Goal: Task Accomplishment & Management: Use online tool/utility

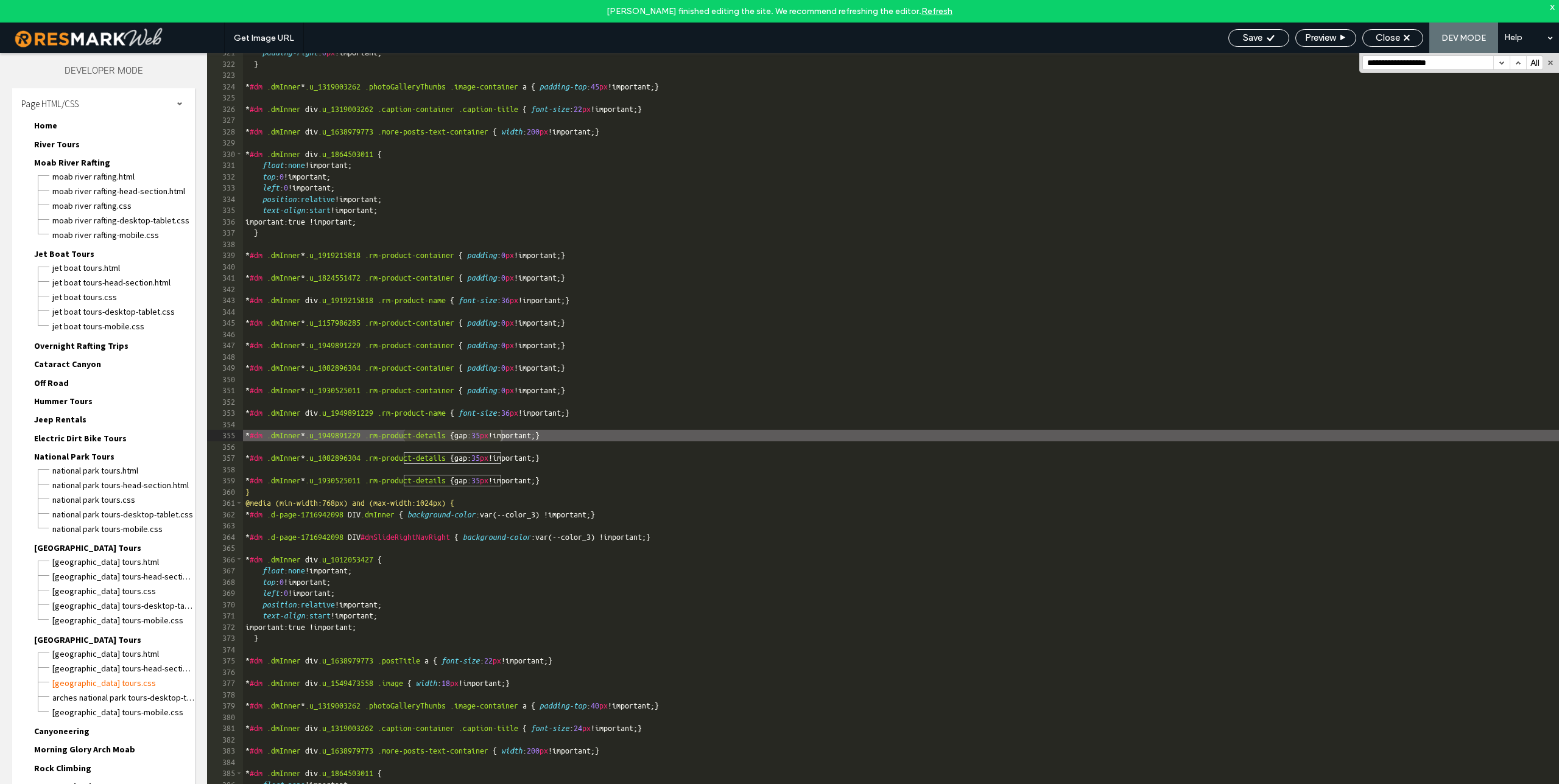
scroll to position [3678, 0]
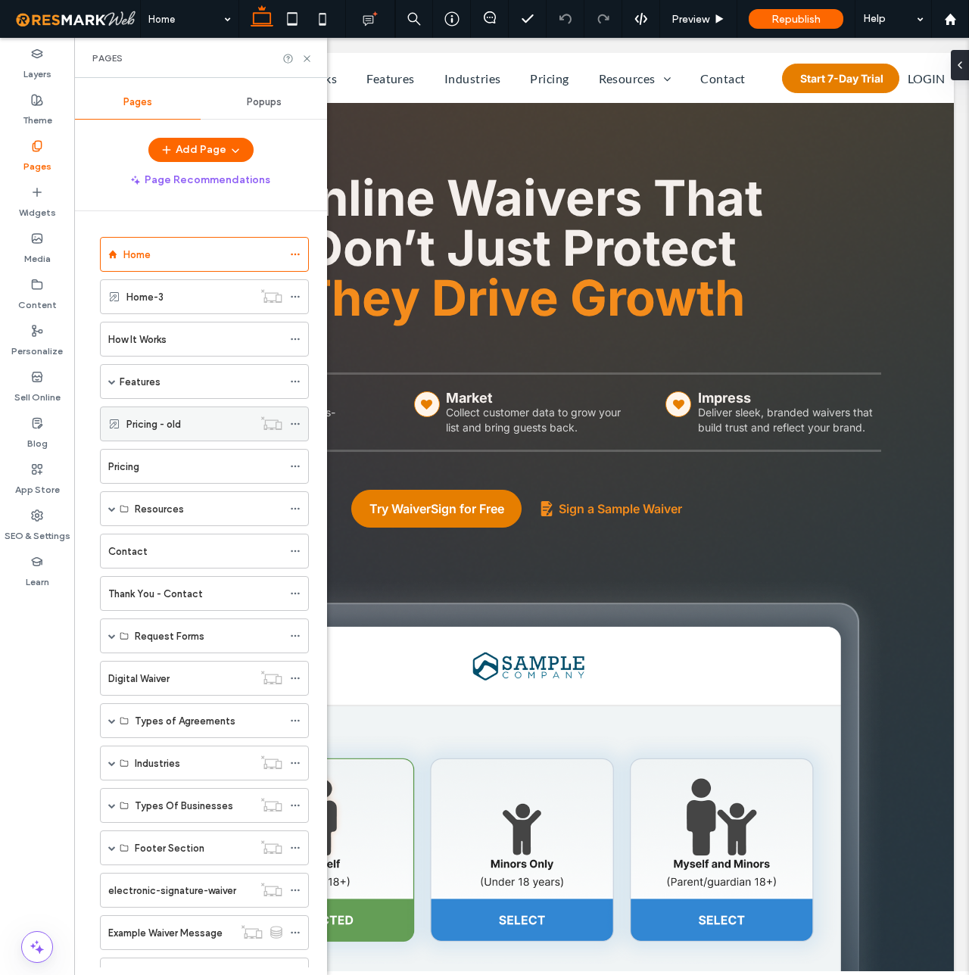
click at [169, 424] on label "Pricing - old" at bounding box center [153, 424] width 55 height 27
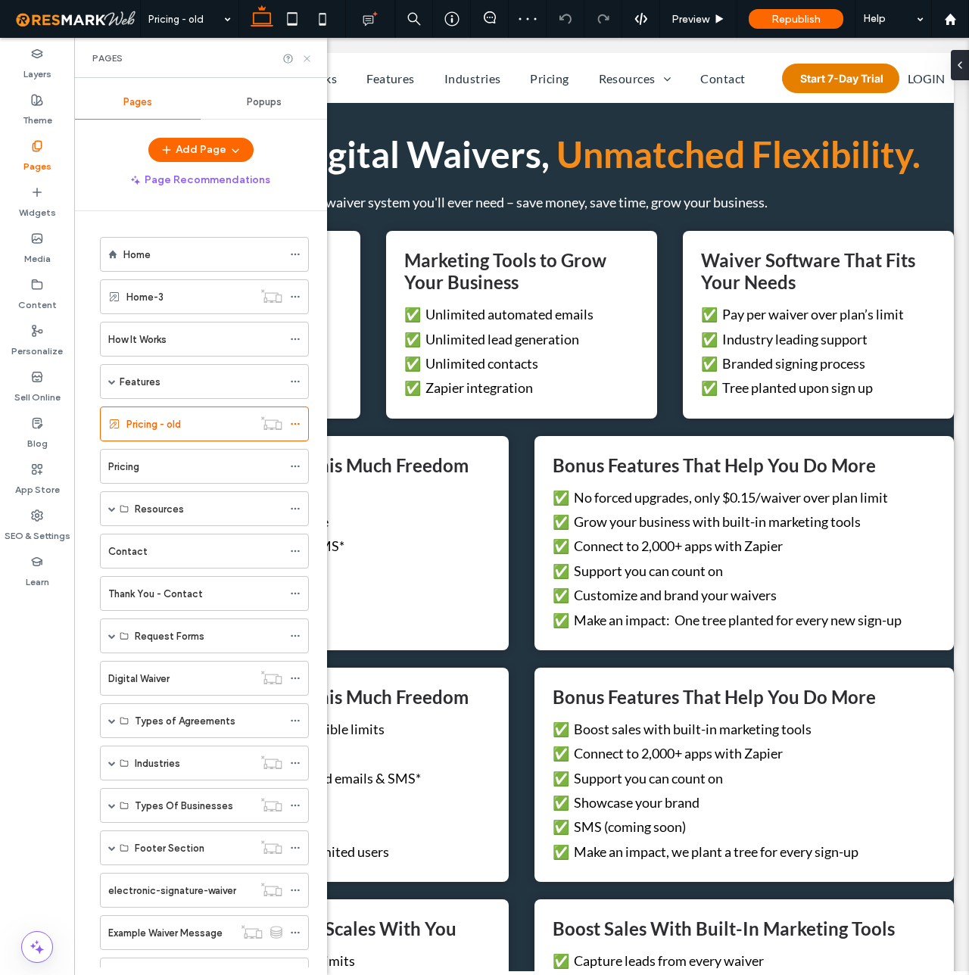
click at [310, 56] on icon at bounding box center [306, 58] width 11 height 11
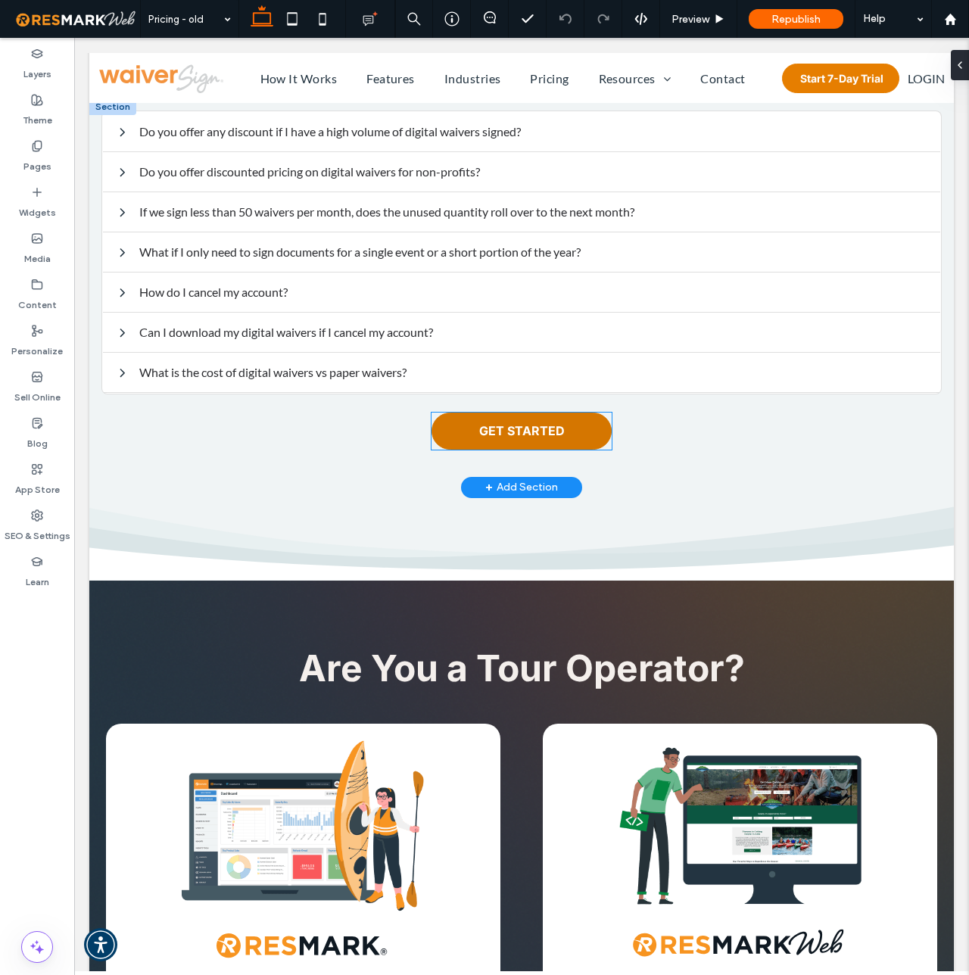
scroll to position [2073, 0]
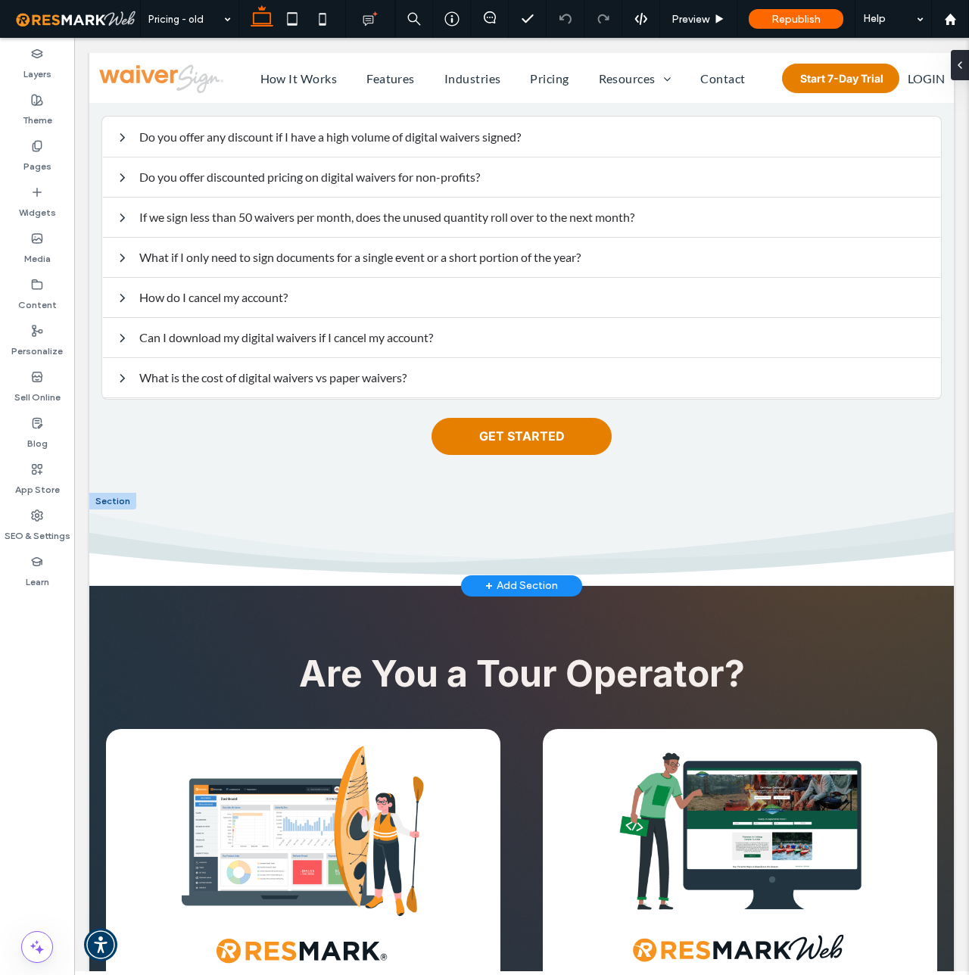
click at [526, 578] on div "+ Add Section" at bounding box center [521, 586] width 73 height 17
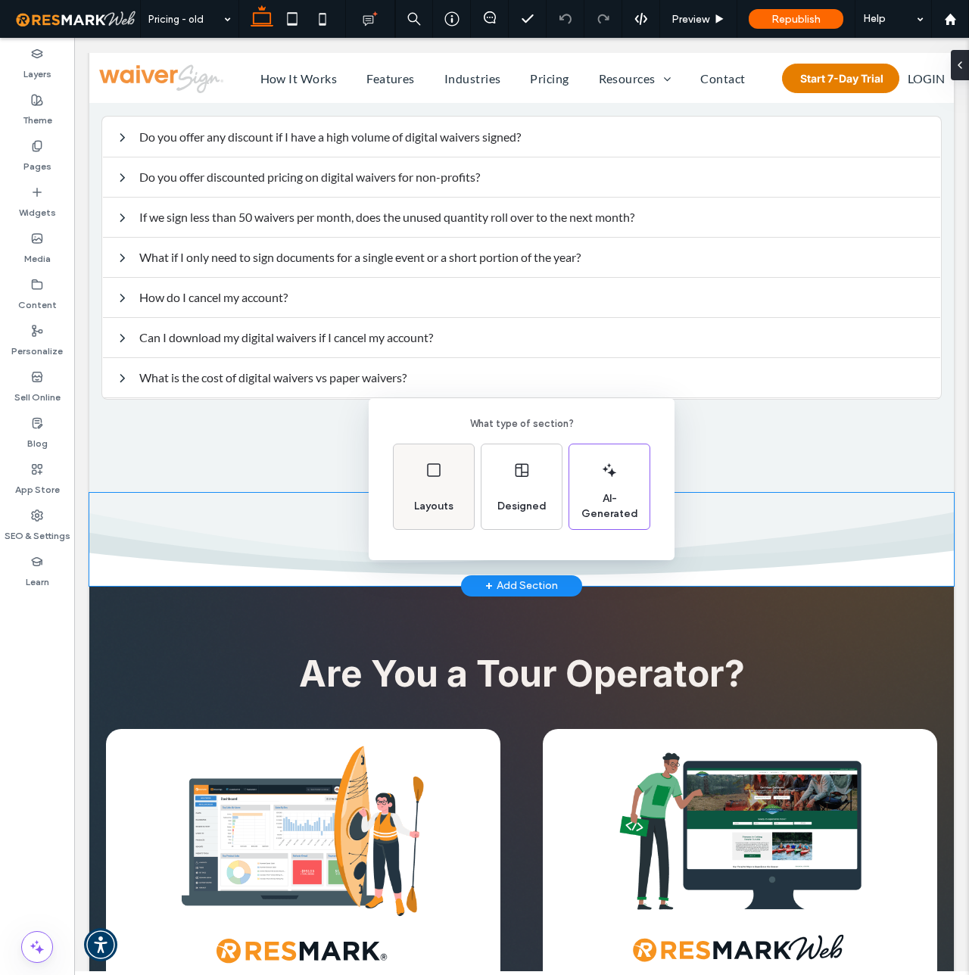
click at [451, 517] on div "Layouts" at bounding box center [433, 506] width 51 height 33
click at [432, 465] on icon at bounding box center [422, 461] width 38 height 38
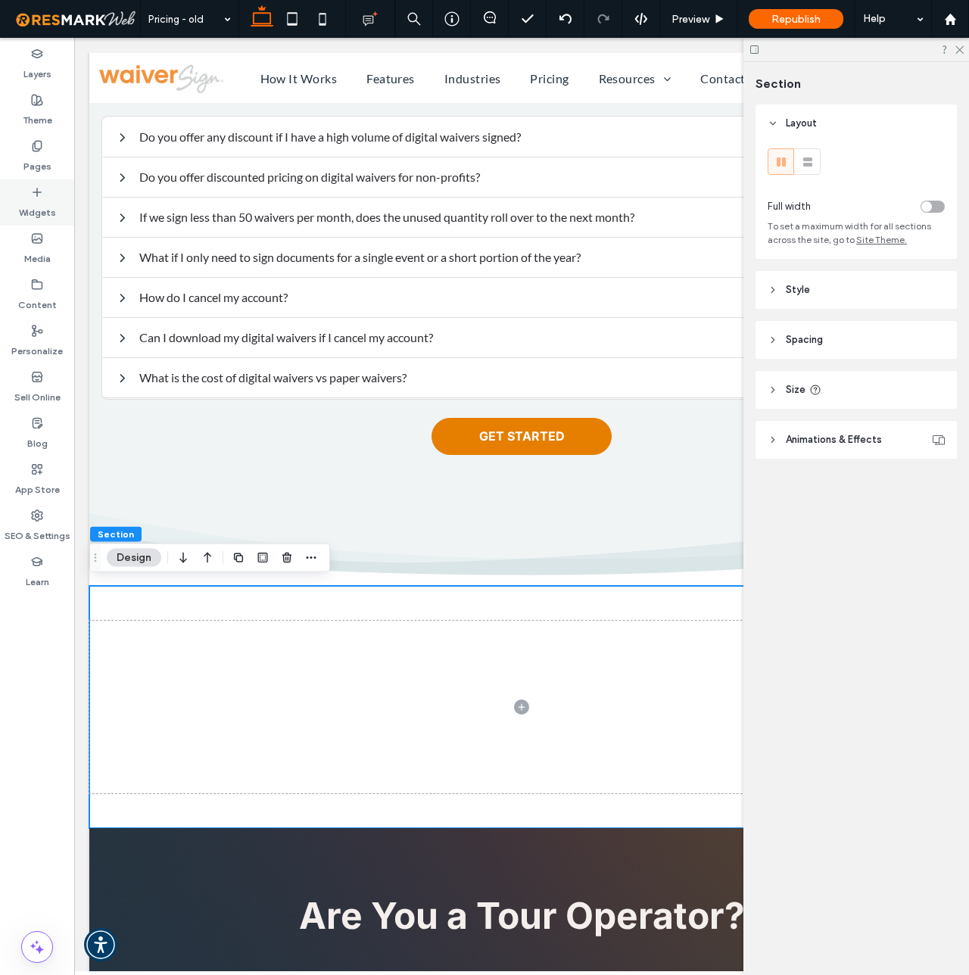
click at [45, 195] on div "Widgets" at bounding box center [37, 202] width 74 height 46
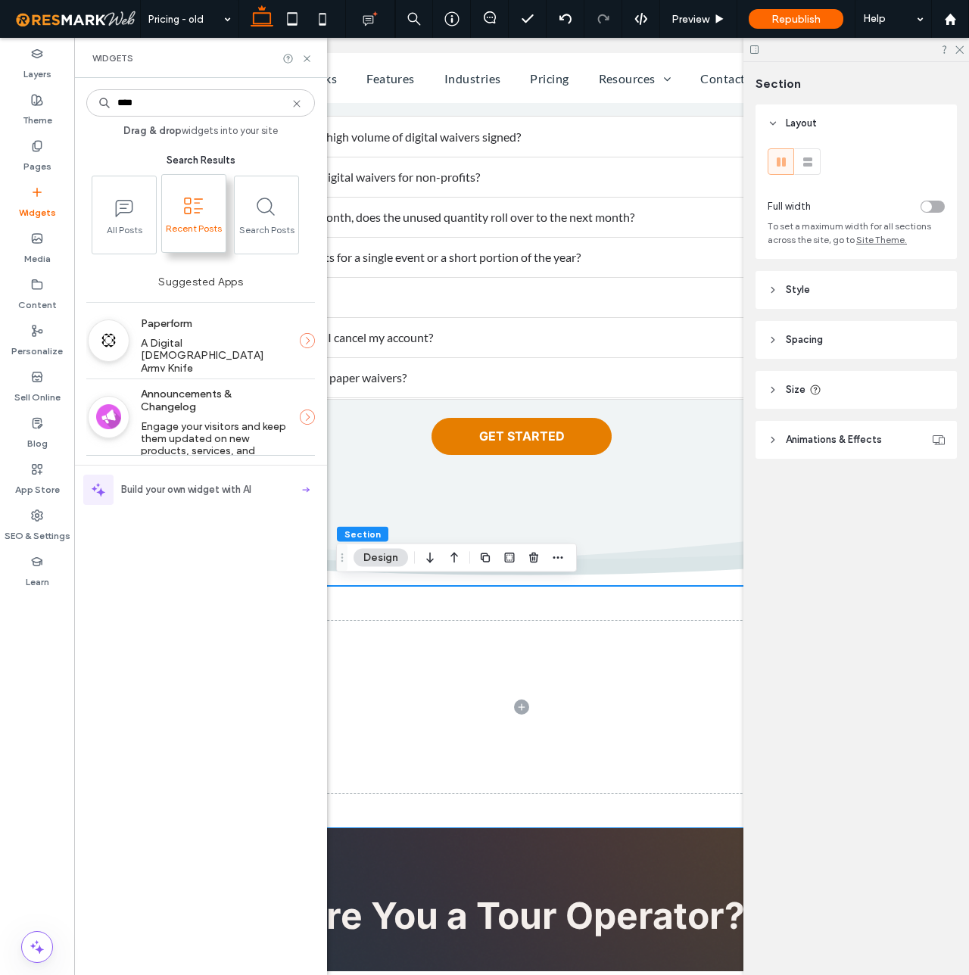
type input "****"
click at [195, 215] on icon at bounding box center [194, 206] width 24 height 24
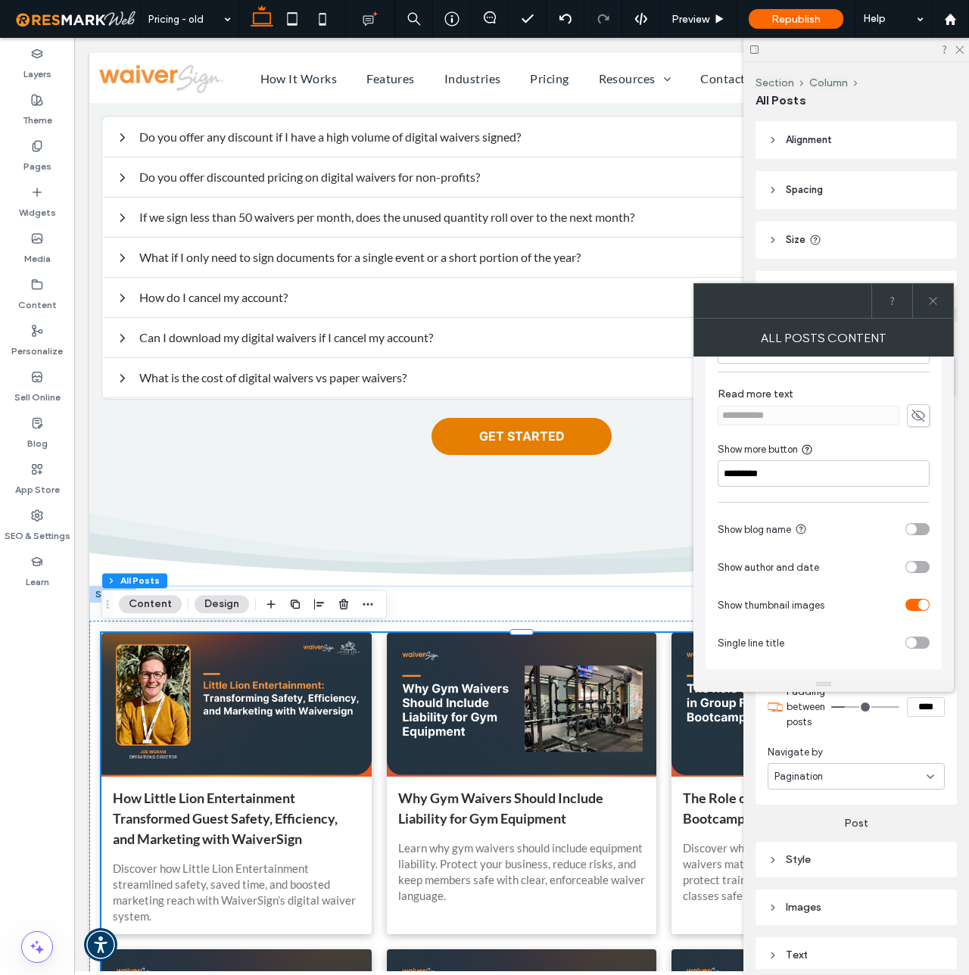
scroll to position [0, 0]
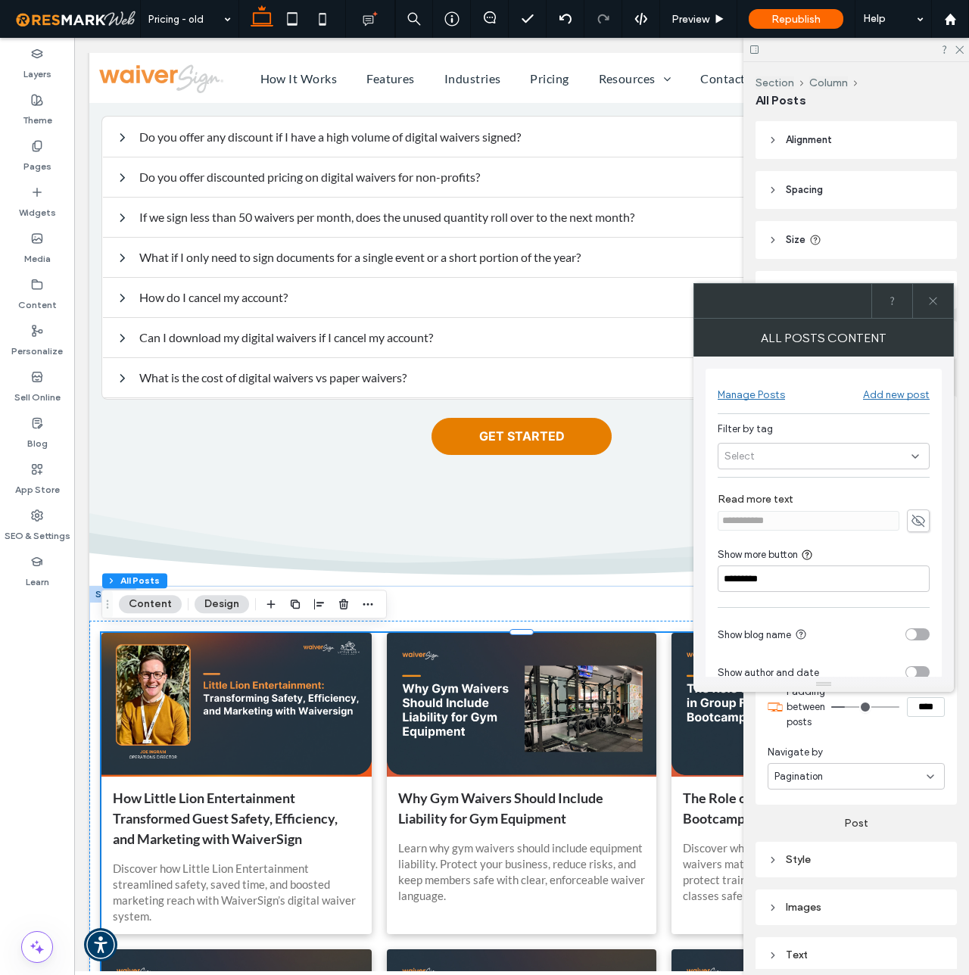
click at [872, 455] on div "Select" at bounding box center [824, 456] width 212 height 27
click at [797, 421] on div "**********" at bounding box center [824, 572] width 236 height 406
click at [934, 295] on icon at bounding box center [933, 300] width 11 height 11
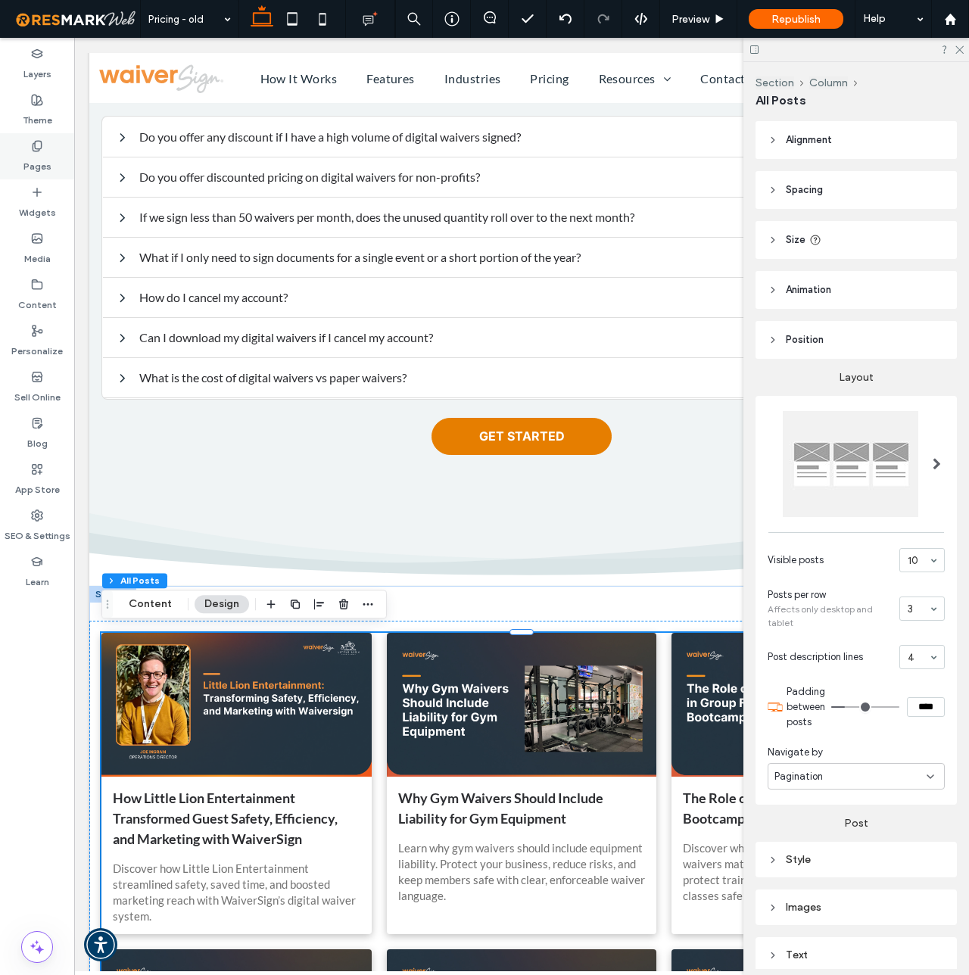
click at [44, 157] on label "Pages" at bounding box center [37, 162] width 28 height 21
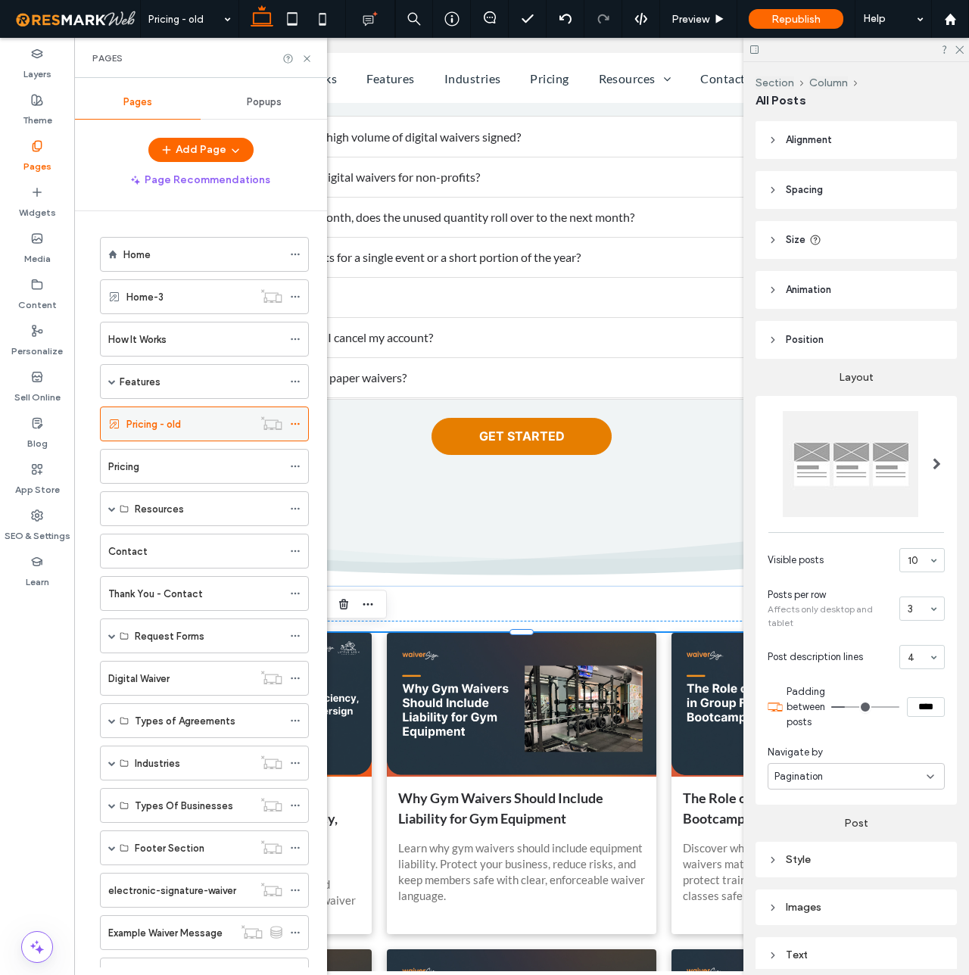
click at [297, 424] on icon at bounding box center [295, 424] width 11 height 11
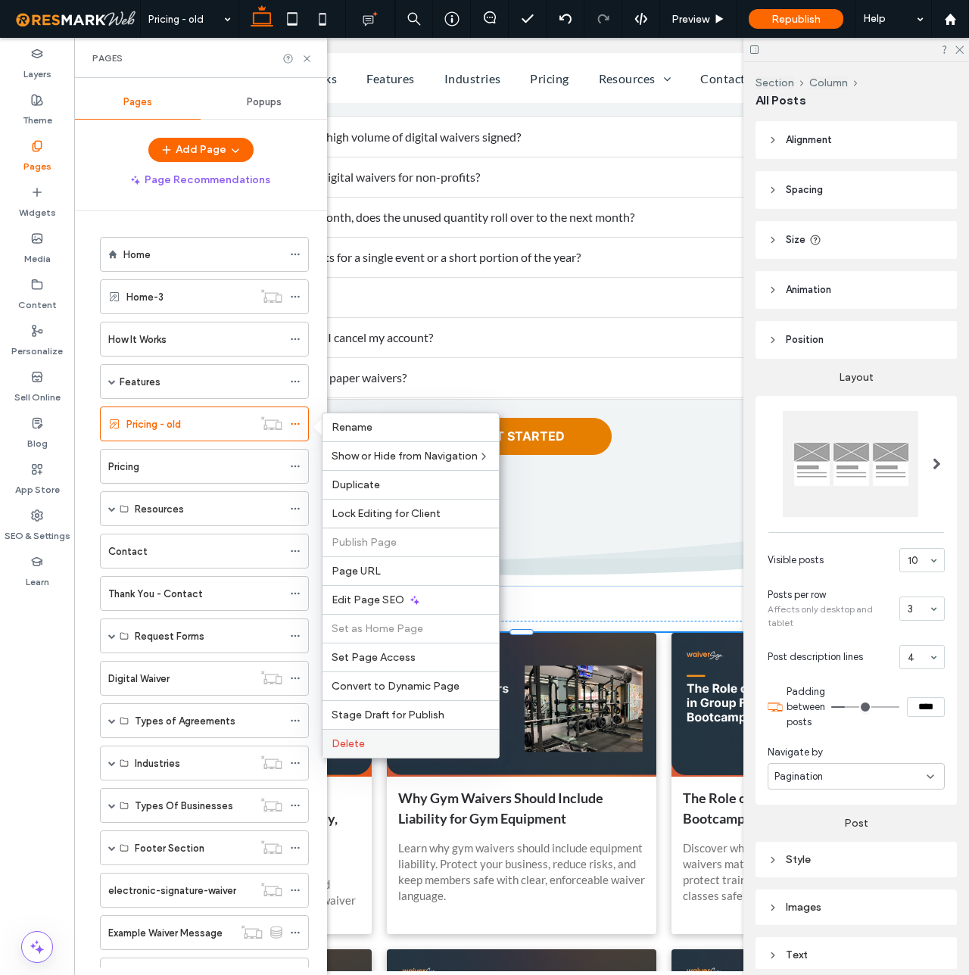
click at [349, 749] on span "Delete" at bounding box center [348, 744] width 33 height 13
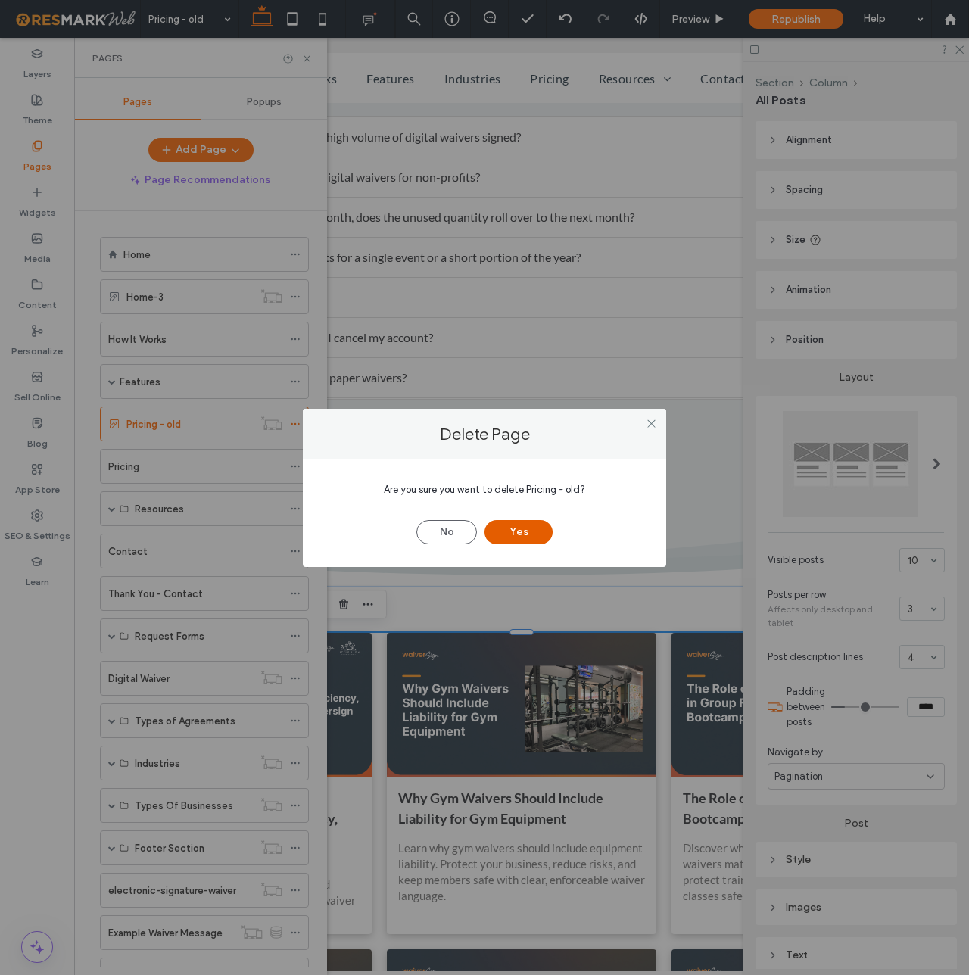
click at [537, 528] on button "Yes" at bounding box center [519, 532] width 68 height 24
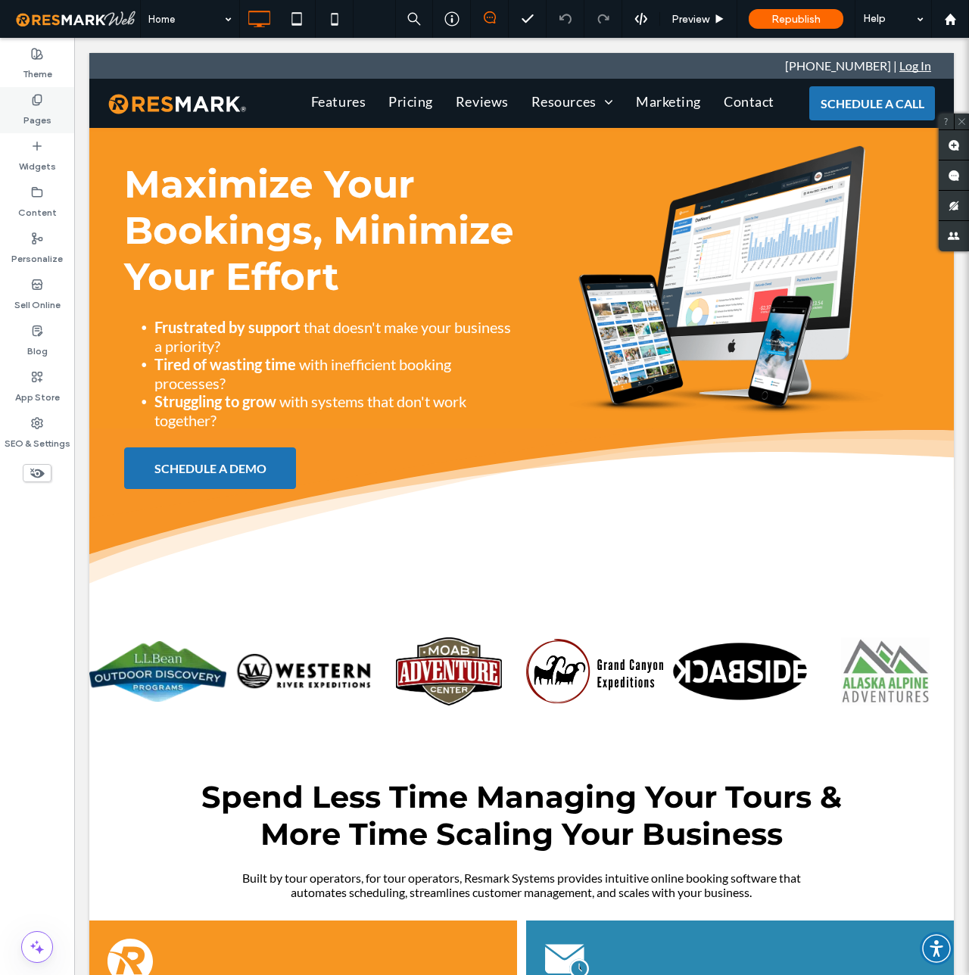
click at [41, 110] on label "Pages" at bounding box center [37, 116] width 28 height 21
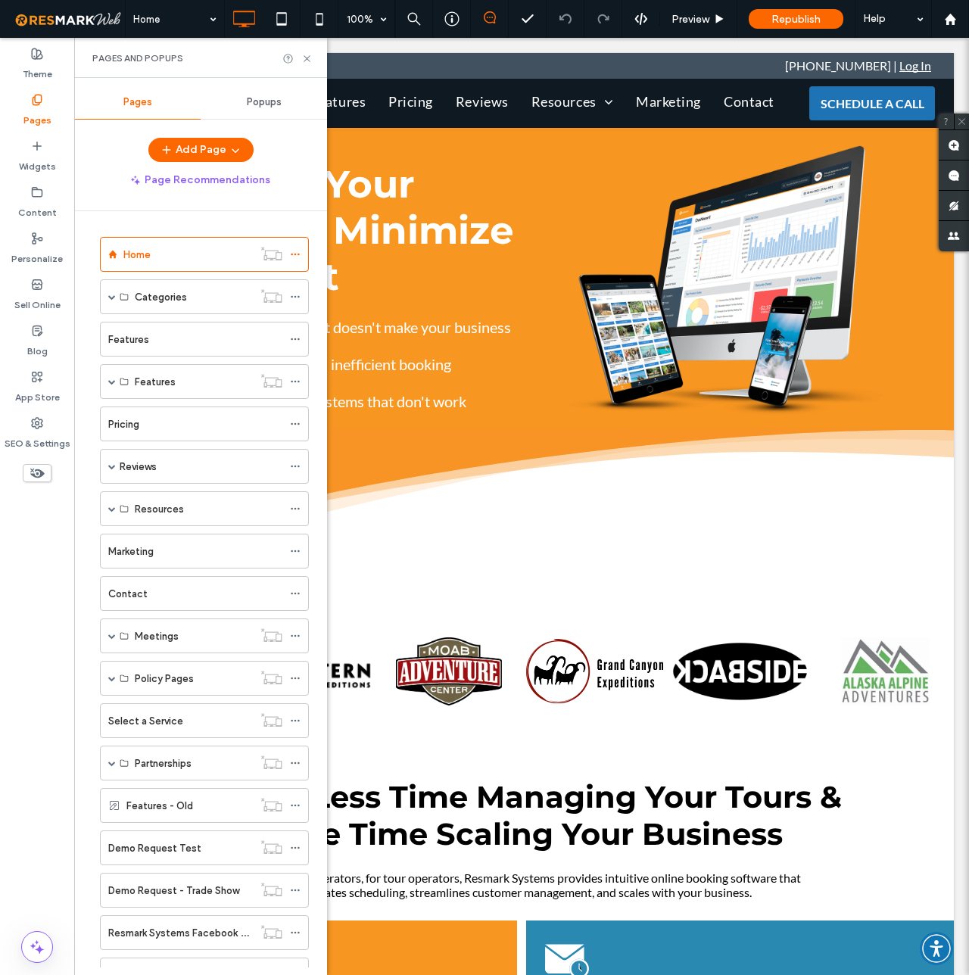
scroll to position [360, 0]
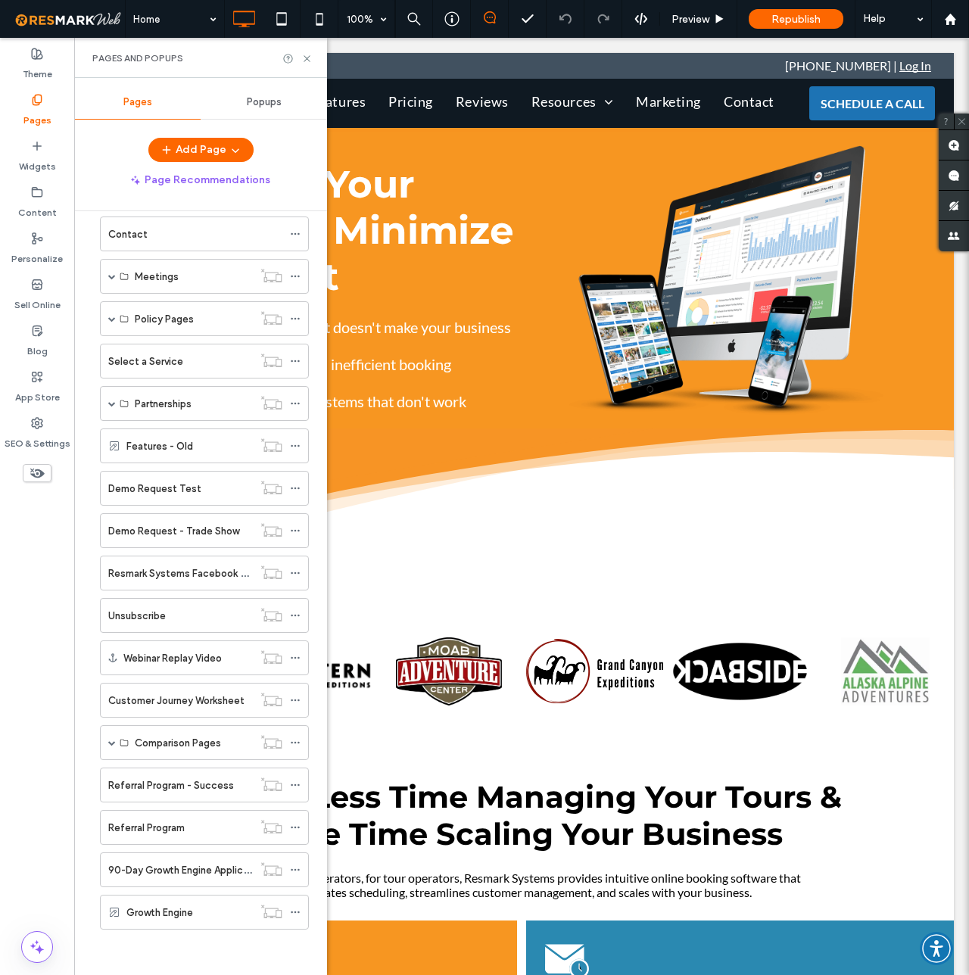
click at [170, 918] on label "Growth Engine" at bounding box center [159, 913] width 67 height 27
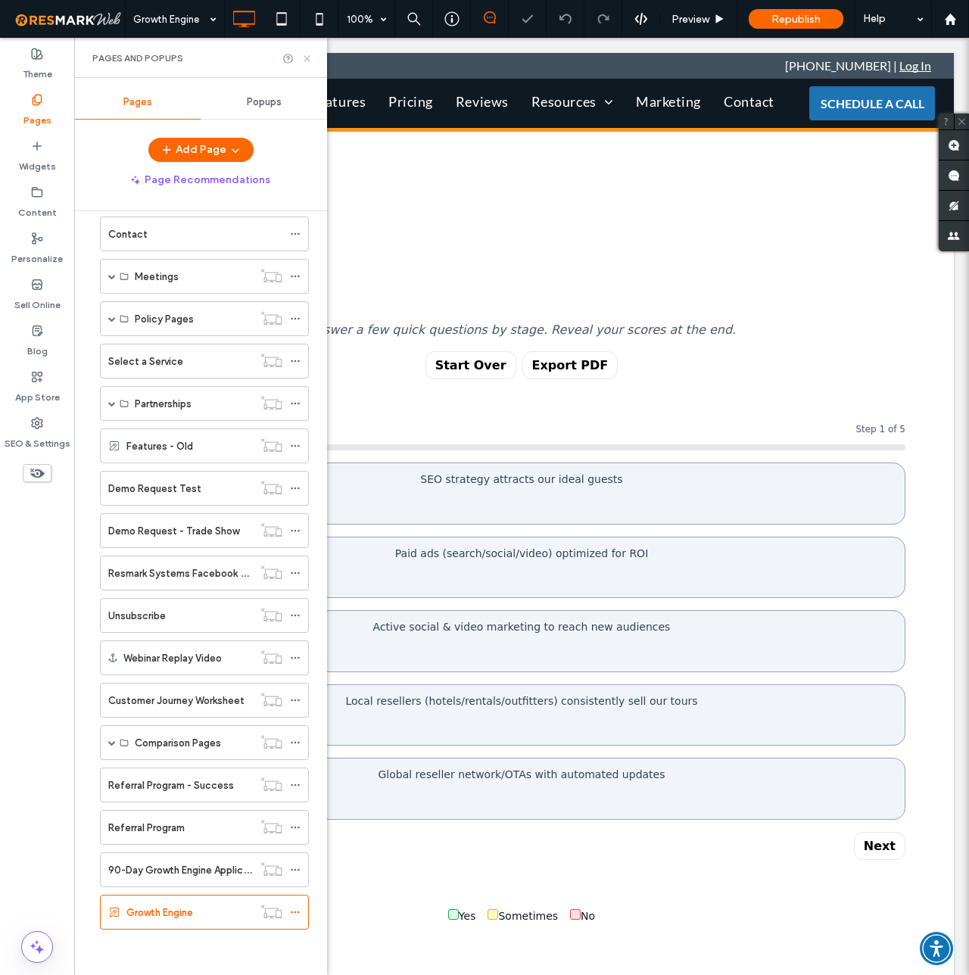
click at [310, 61] on use at bounding box center [307, 58] width 6 height 6
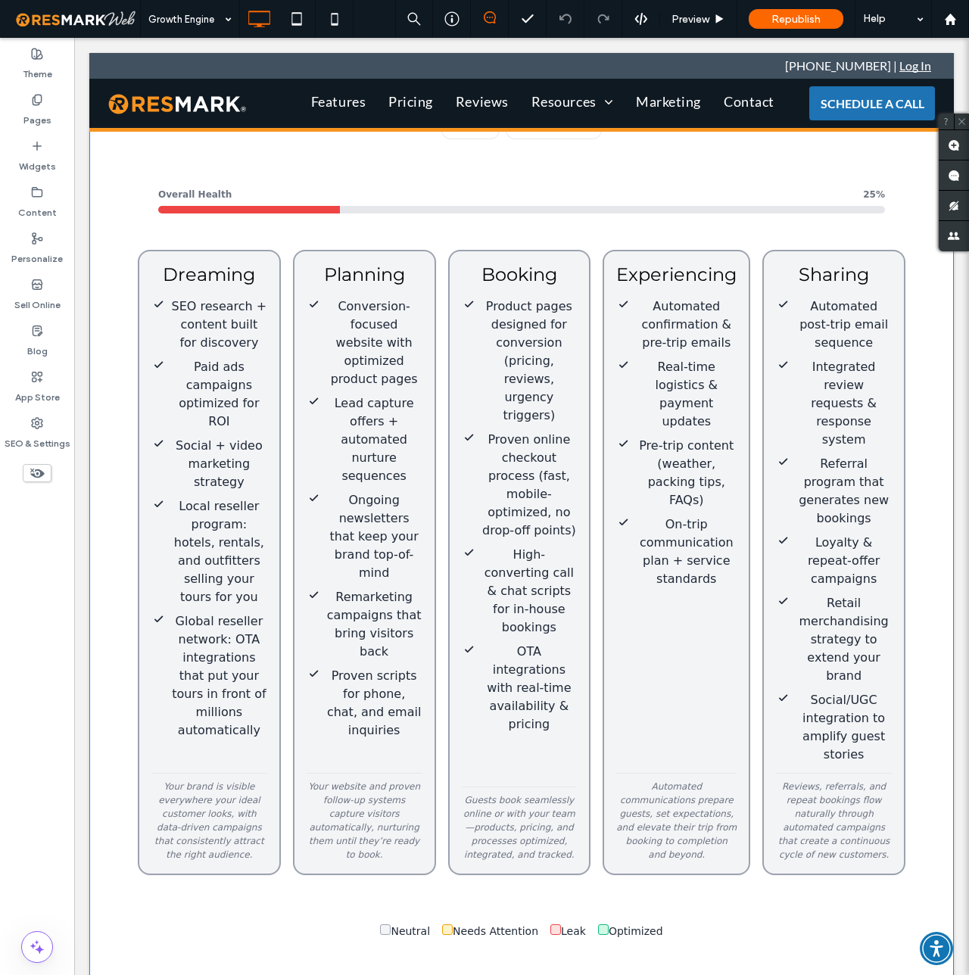
scroll to position [935, 0]
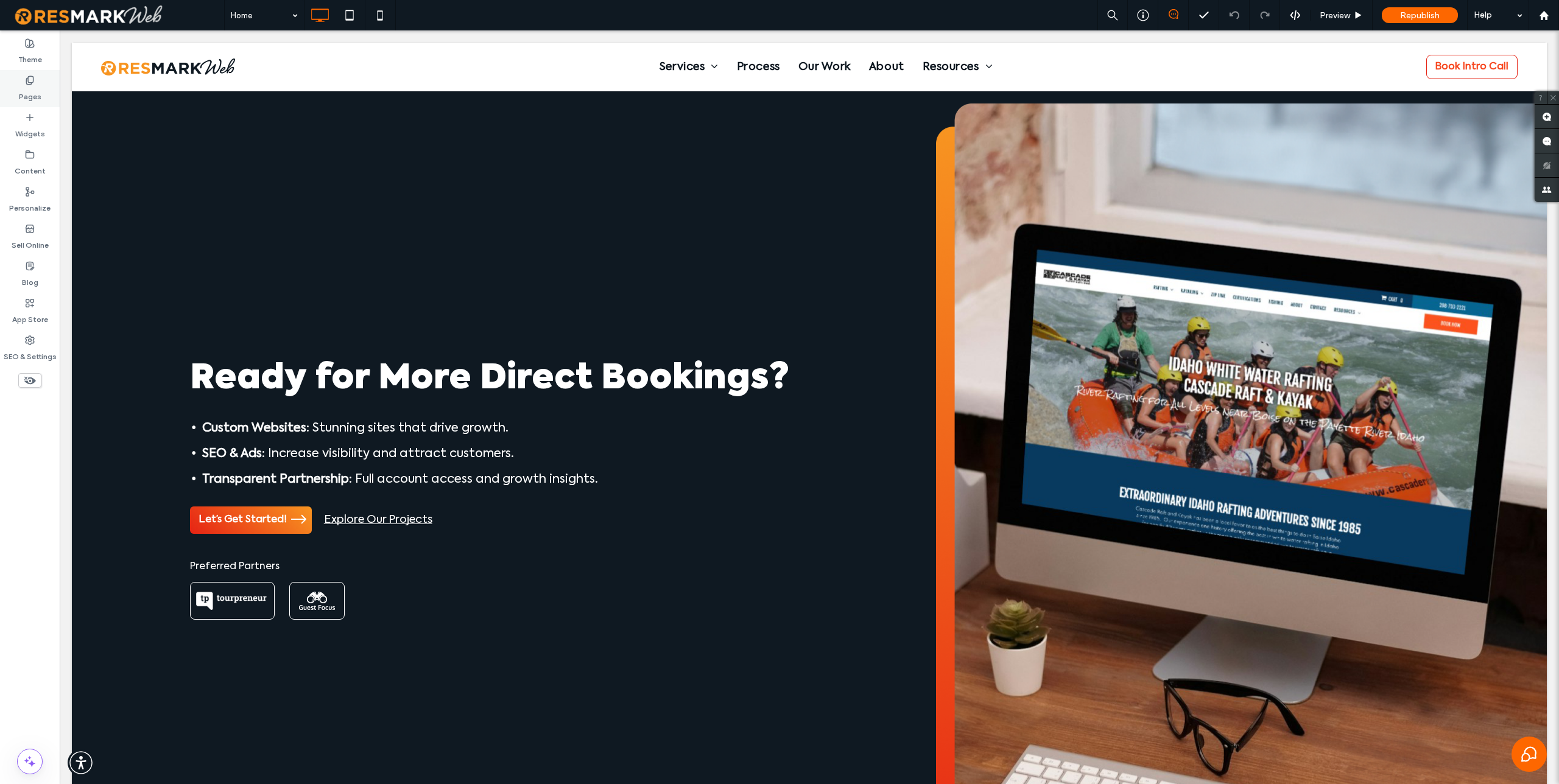
click at [31, 82] on use at bounding box center [30, 80] width 6 height 8
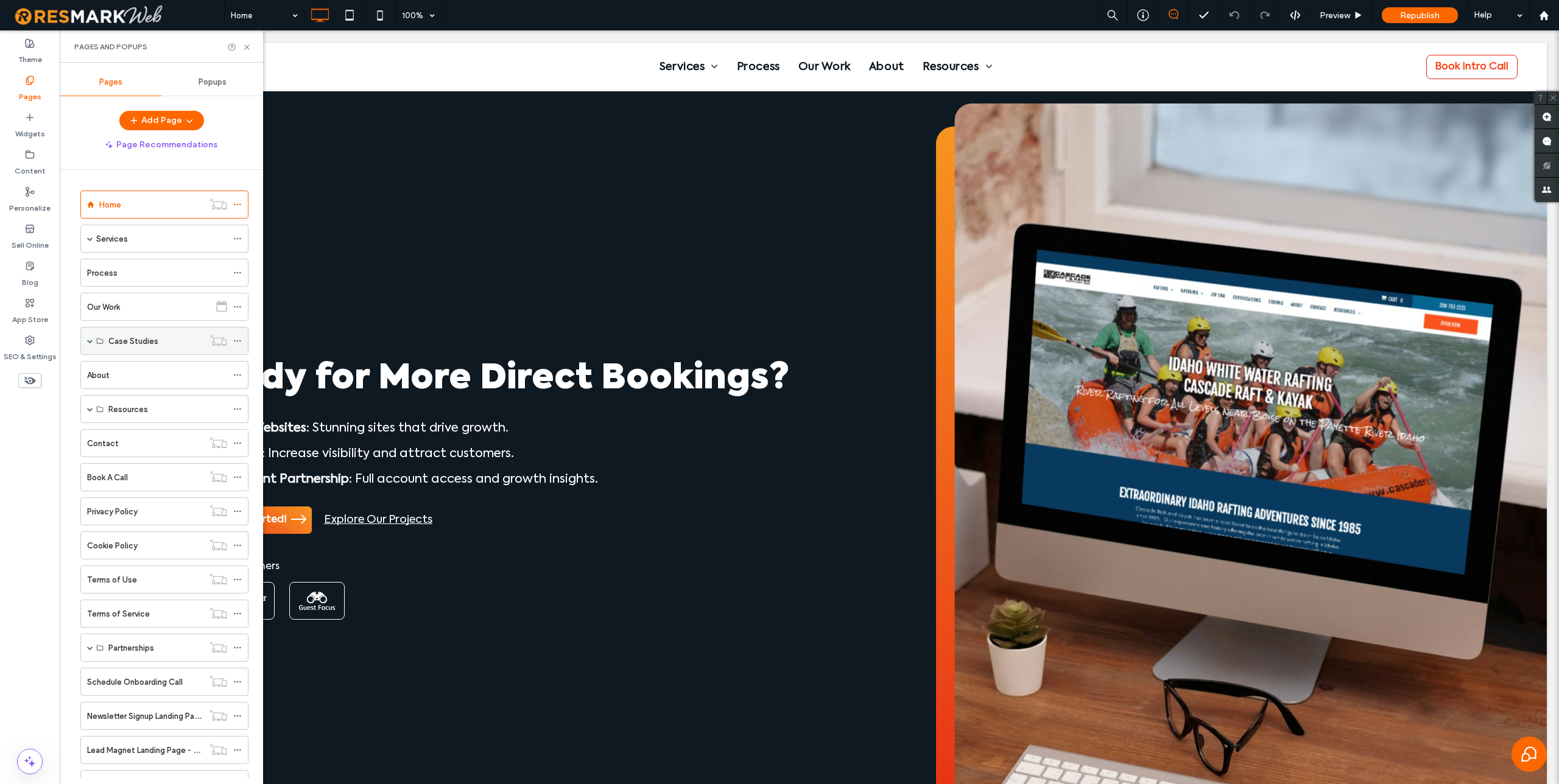
click at [89, 341] on span at bounding box center [90, 341] width 6 height 6
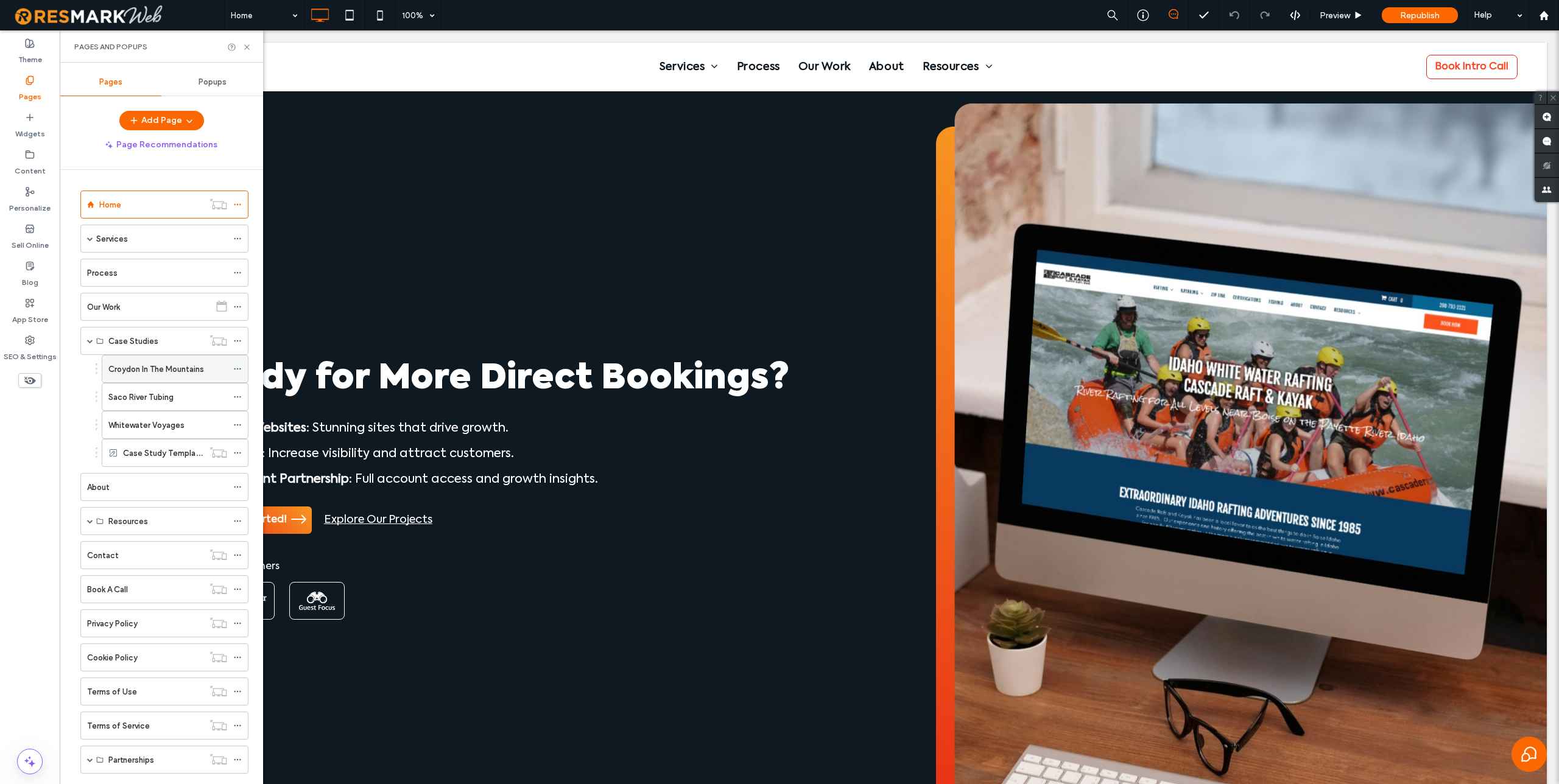
click at [171, 370] on label "Croydon In The Mountains" at bounding box center [156, 369] width 96 height 22
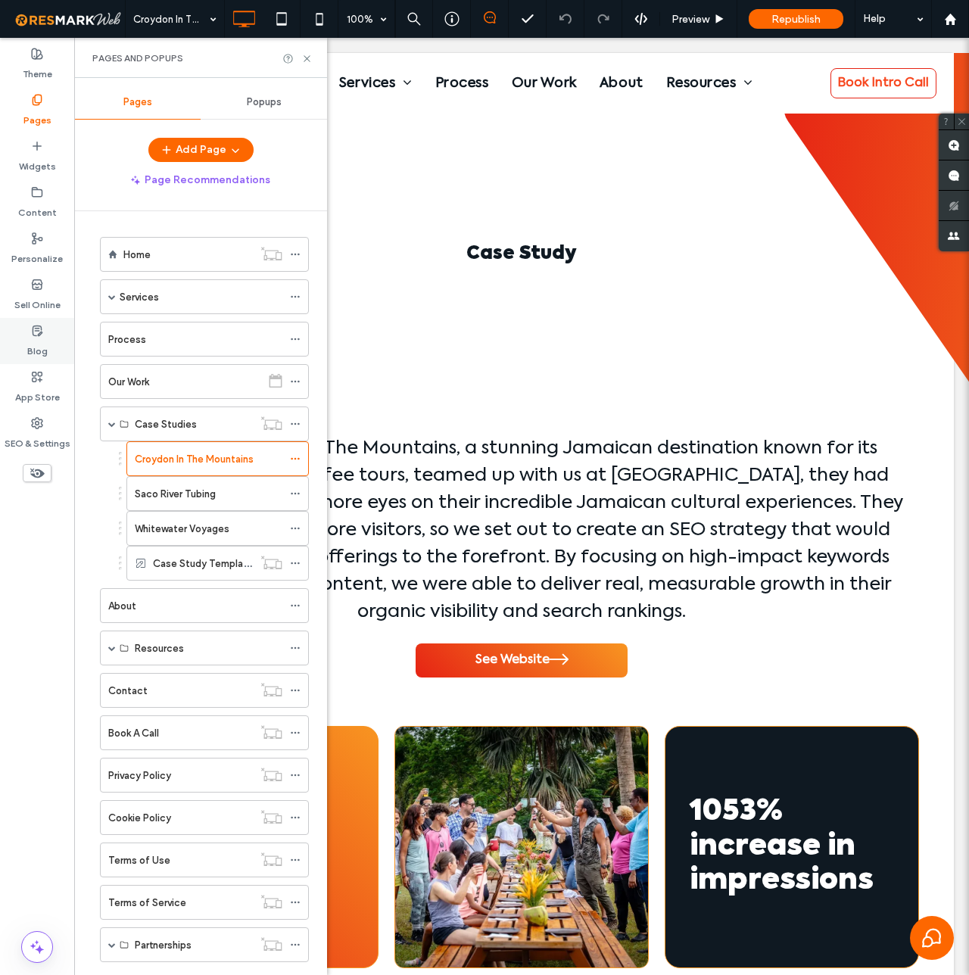
click at [37, 330] on use at bounding box center [37, 331] width 9 height 10
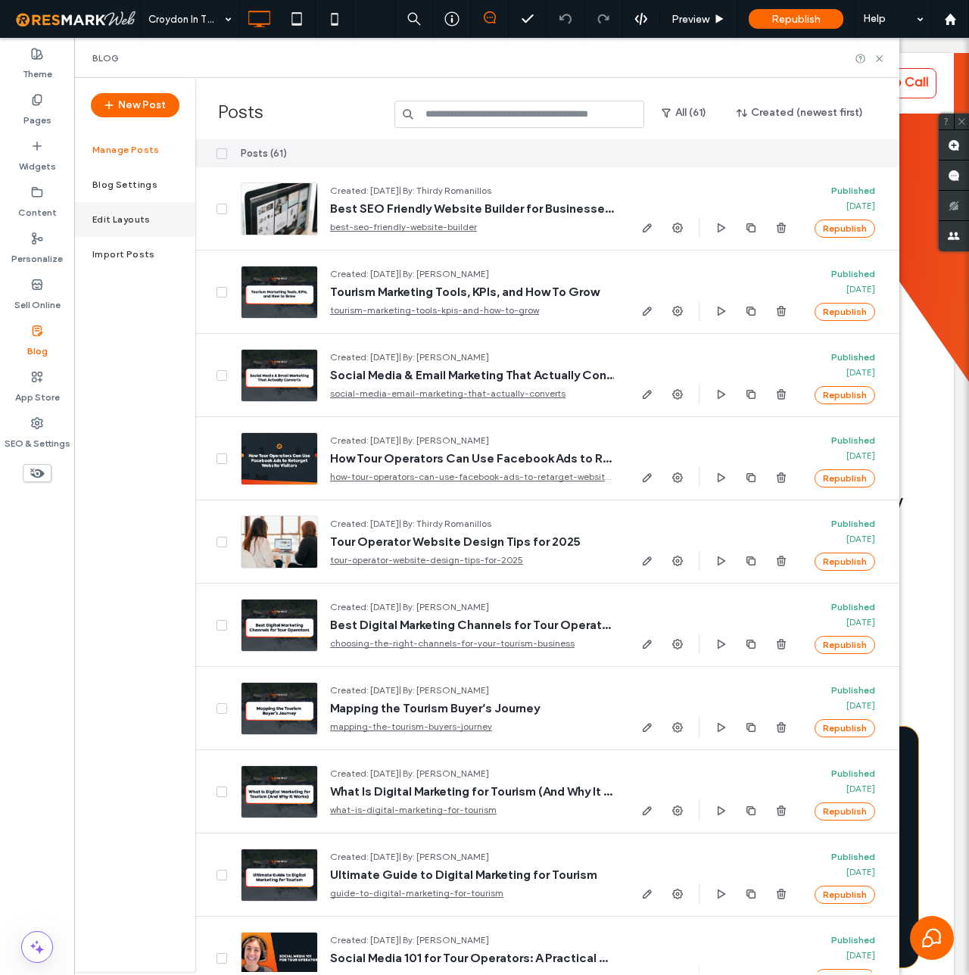
click at [130, 217] on label "Edit Layouts" at bounding box center [121, 219] width 58 height 11
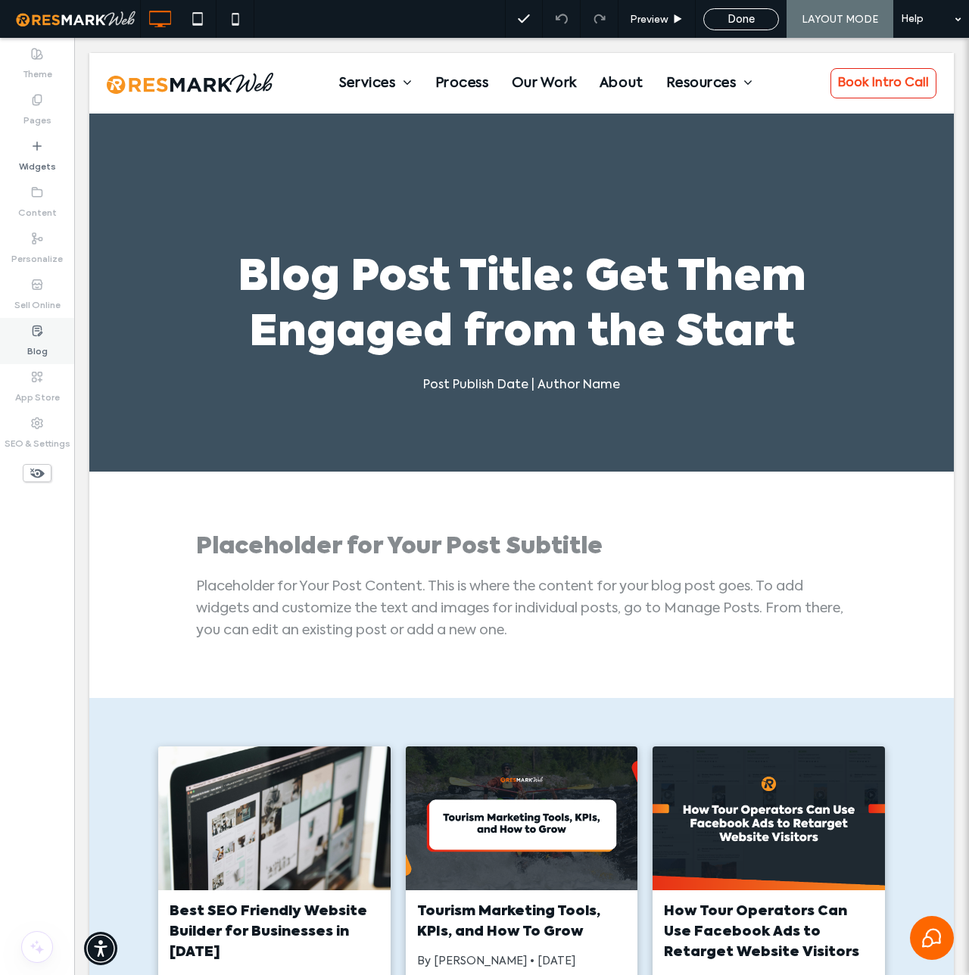
click at [42, 332] on use at bounding box center [37, 331] width 9 height 10
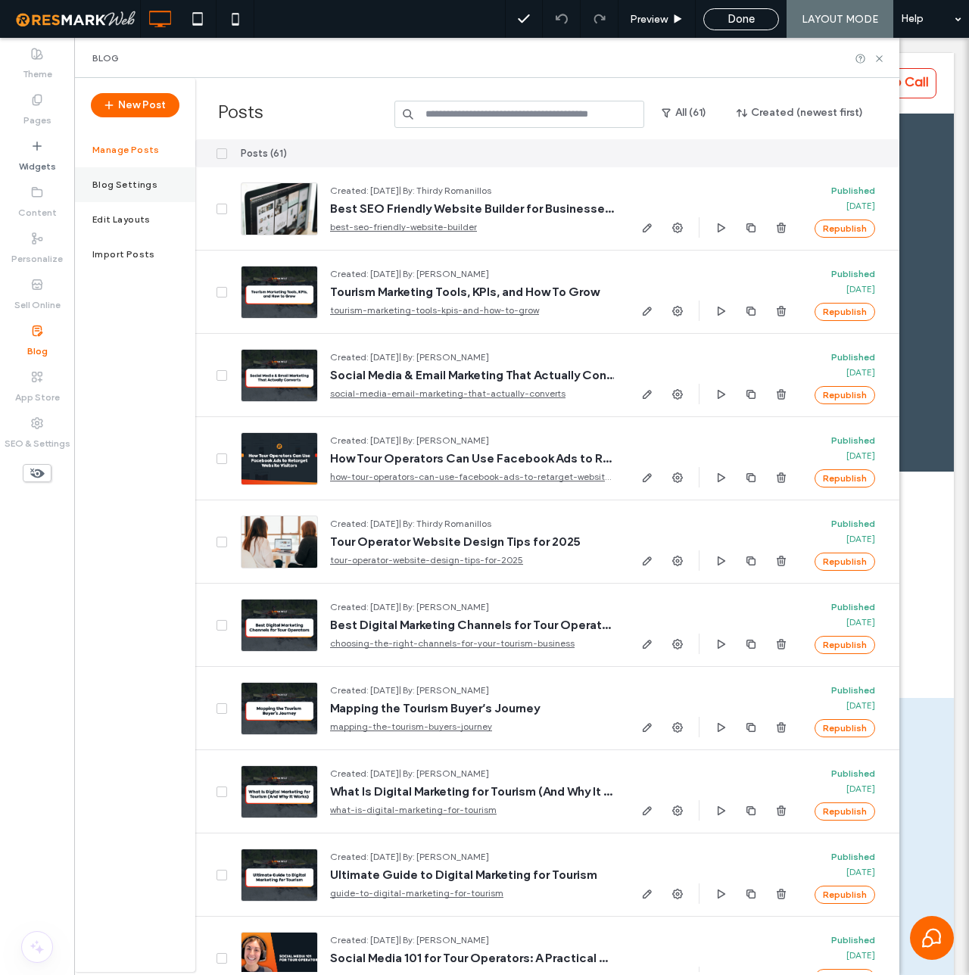
click at [135, 182] on label "Blog Settings" at bounding box center [124, 184] width 65 height 11
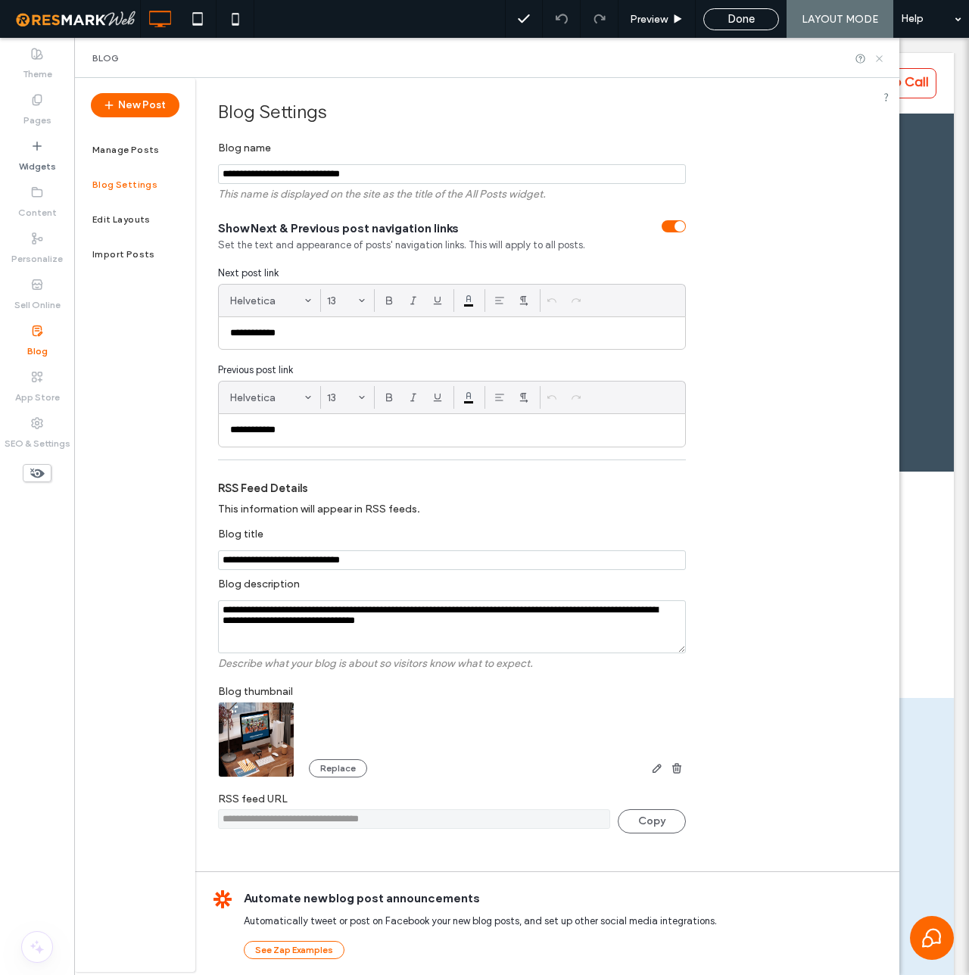
click at [885, 57] on icon at bounding box center [879, 58] width 11 height 11
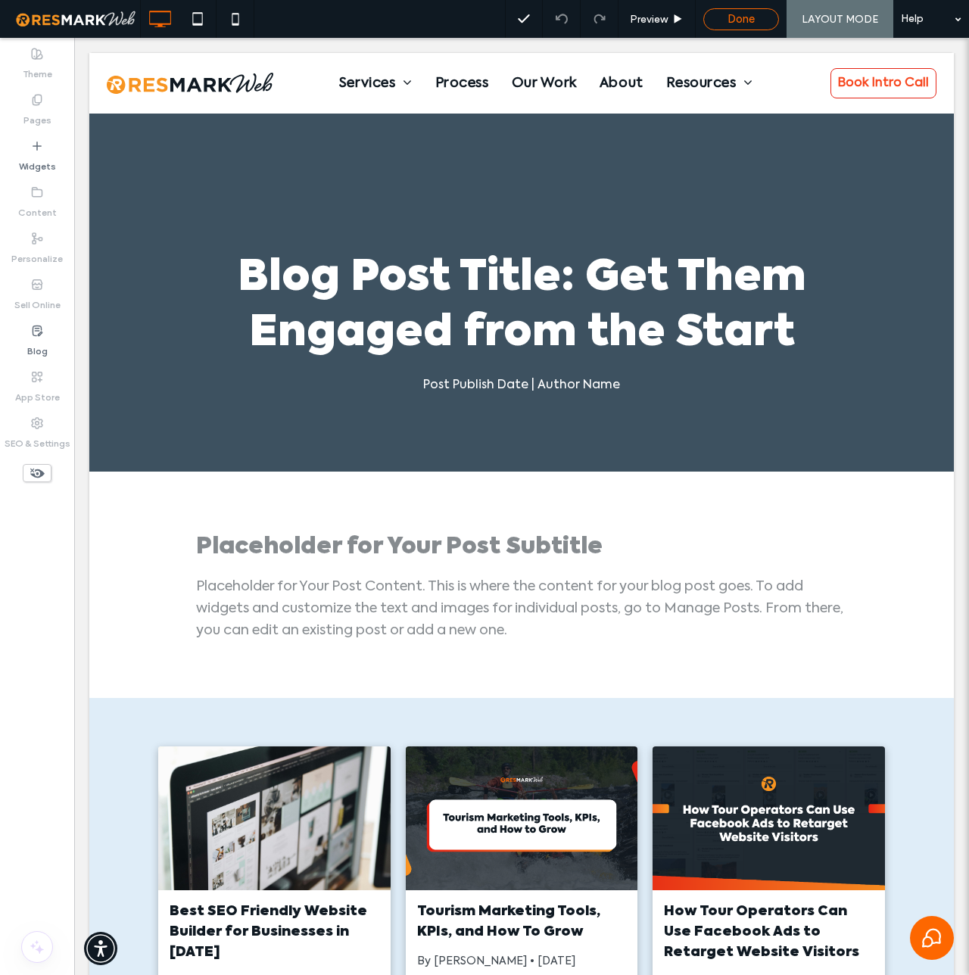
click at [748, 14] on span "Done" at bounding box center [741, 19] width 27 height 14
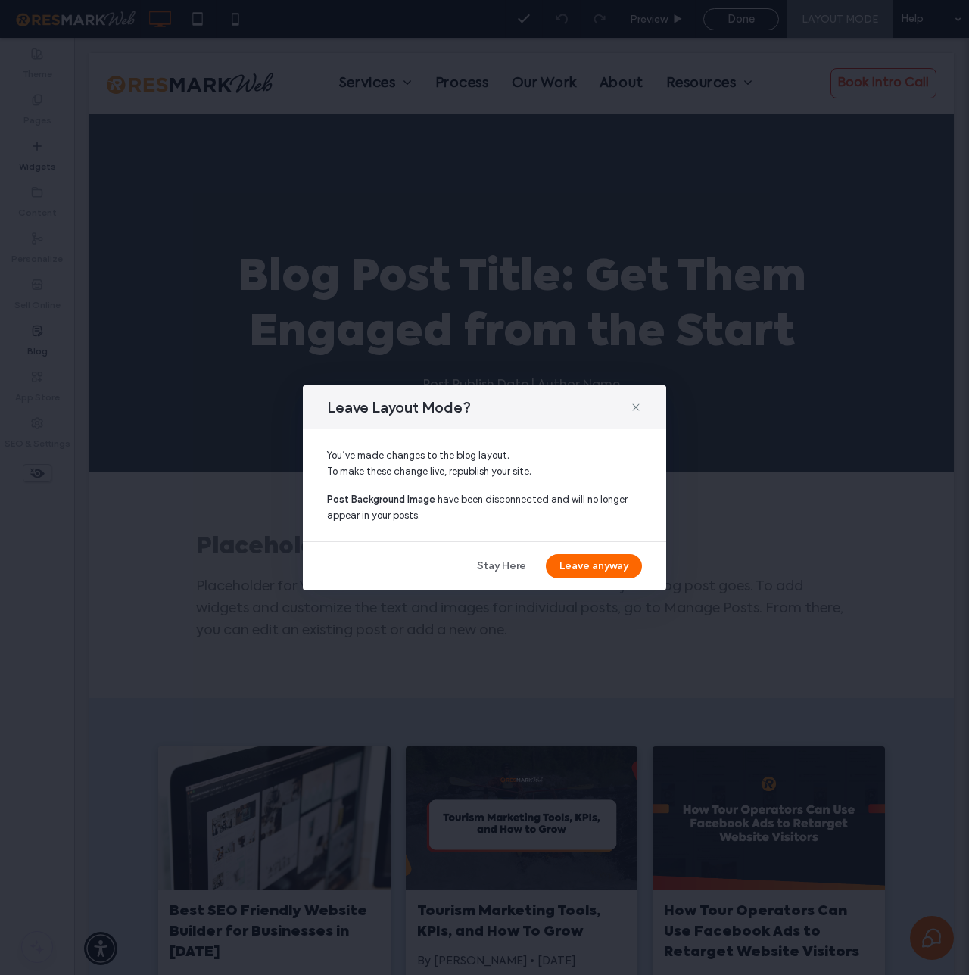
click at [616, 565] on button "Leave anyway" at bounding box center [594, 566] width 96 height 24
